Goal: Use online tool/utility: Utilize a website feature to perform a specific function

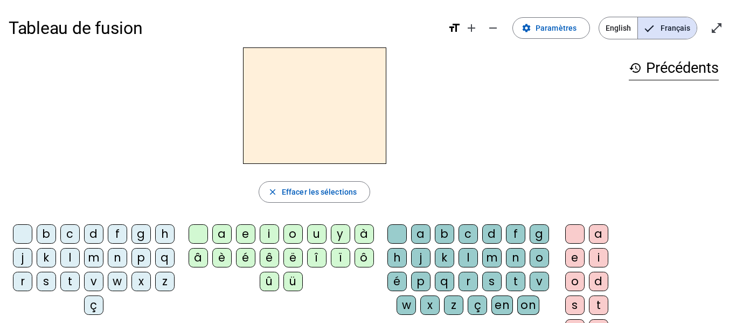
click at [104, 263] on div "m" at bounding box center [93, 257] width 19 height 19
click at [220, 233] on div "a" at bounding box center [221, 233] width 19 height 19
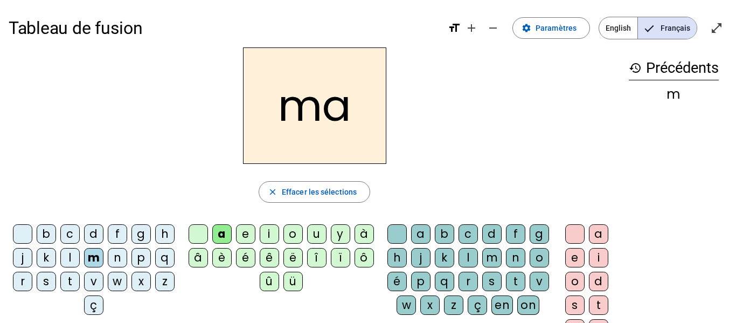
click at [80, 280] on div "t" at bounding box center [69, 281] width 19 height 19
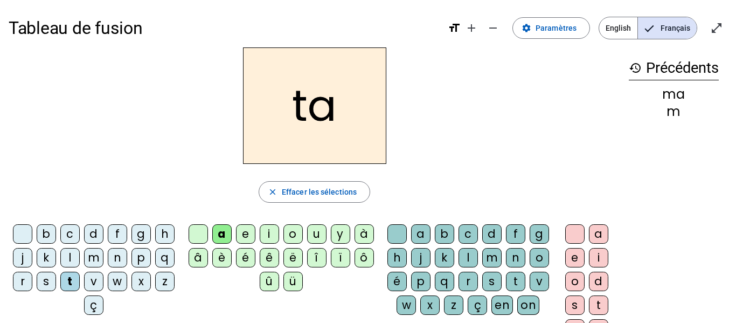
click at [80, 253] on div "l" at bounding box center [69, 257] width 19 height 19
click at [483, 291] on div "s" at bounding box center [492, 281] width 19 height 19
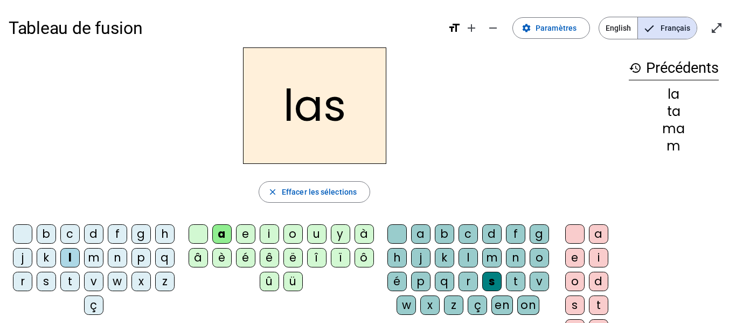
click at [132, 267] on div "p" at bounding box center [141, 257] width 19 height 19
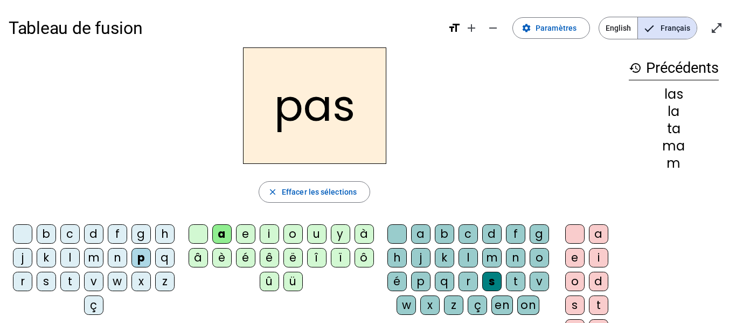
click at [80, 279] on div "t" at bounding box center [69, 281] width 19 height 19
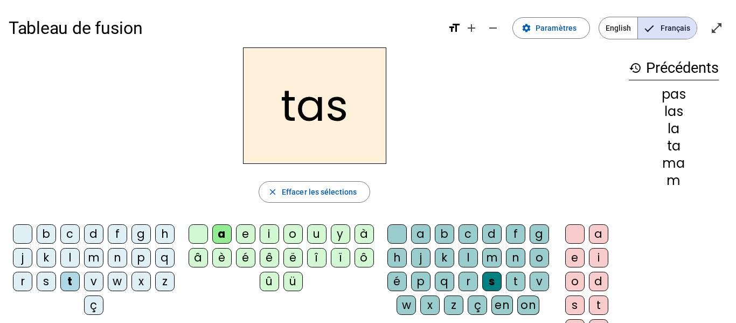
click at [407, 228] on div at bounding box center [397, 233] width 19 height 19
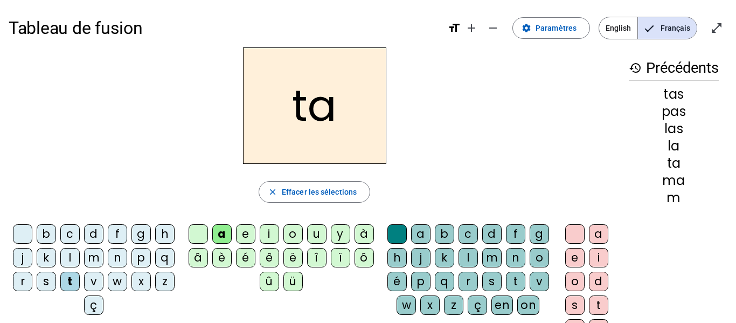
click at [56, 278] on div "s" at bounding box center [46, 281] width 19 height 19
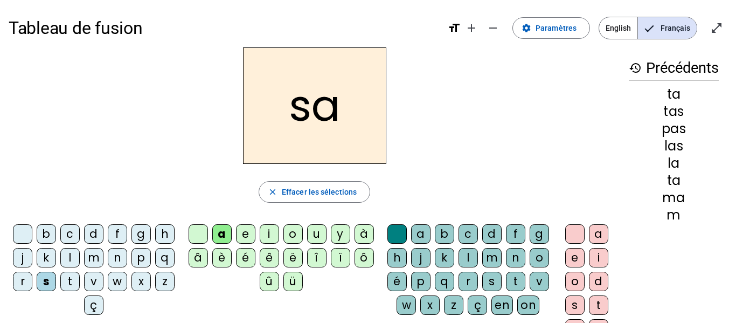
click at [459, 259] on letter-bubble "k" at bounding box center [447, 260] width 24 height 24
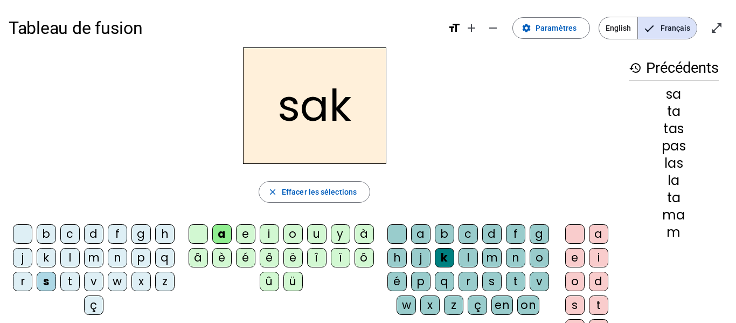
click at [478, 258] on div "l" at bounding box center [468, 257] width 19 height 19
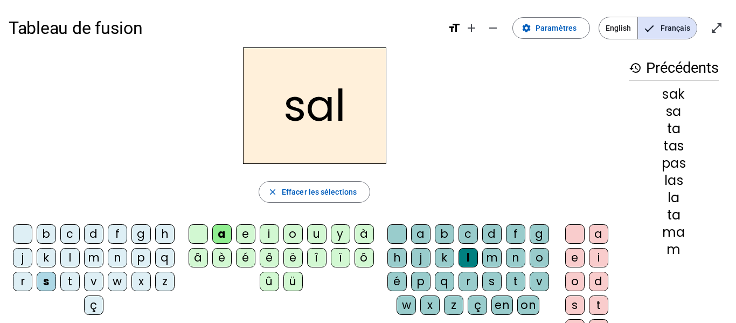
click at [104, 254] on div "m" at bounding box center [93, 257] width 19 height 19
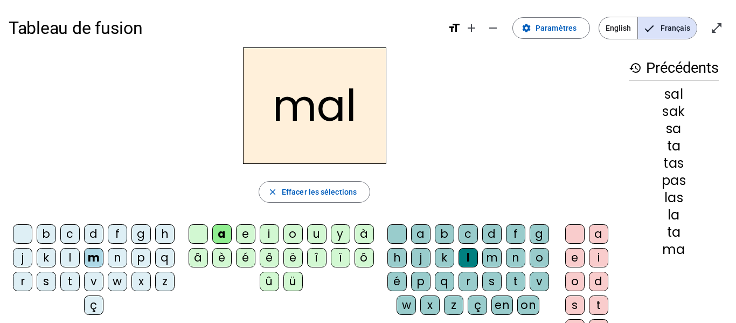
click at [56, 230] on div "b" at bounding box center [46, 233] width 19 height 19
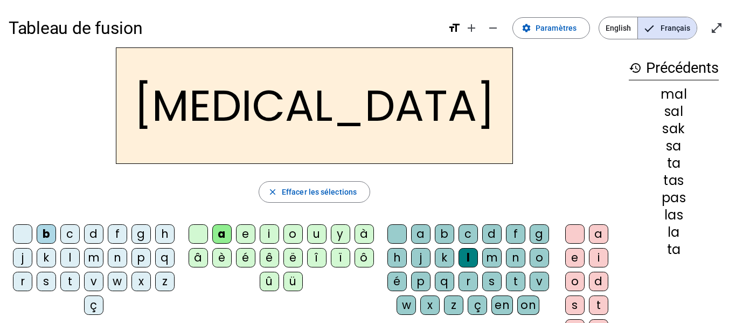
click at [483, 291] on div "s" at bounding box center [492, 281] width 19 height 19
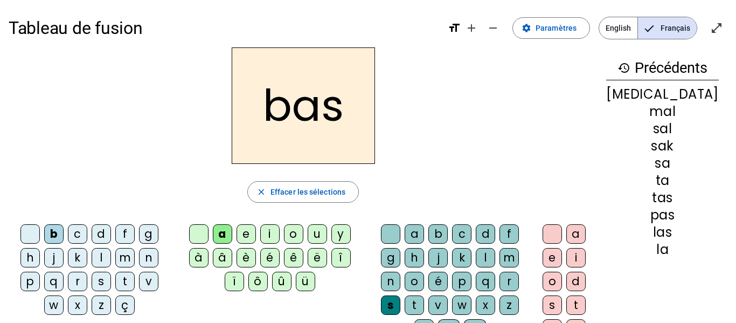
click at [38, 279] on div "p" at bounding box center [29, 281] width 19 height 19
